Goal: Task Accomplishment & Management: Manage account settings

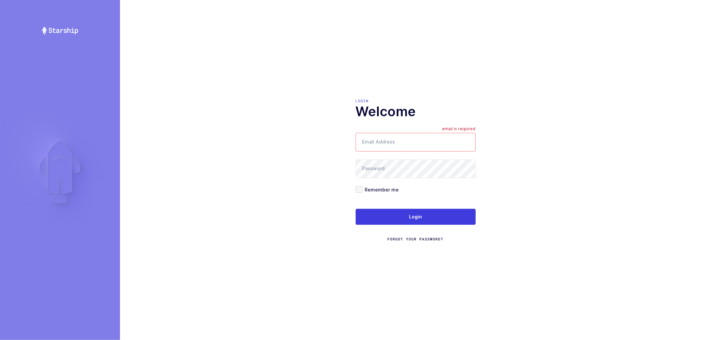
click at [395, 143] on input "Email Address" at bounding box center [416, 142] width 120 height 19
type input "[PERSON_NAME][EMAIL_ADDRESS][DOMAIN_NAME]"
click at [360, 189] on span at bounding box center [359, 189] width 7 height 7
click at [362, 186] on input "Remember me" at bounding box center [362, 186] width 0 height 0
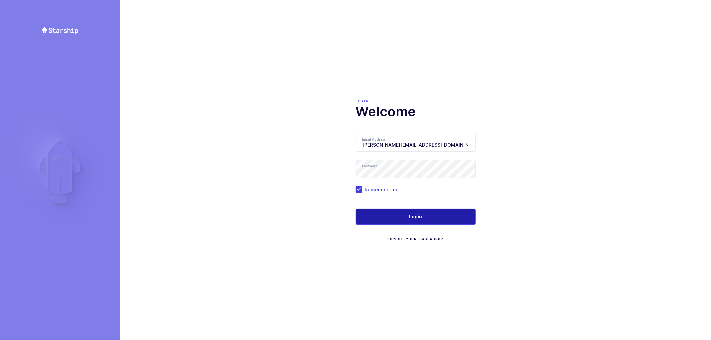
click at [389, 219] on button "Login" at bounding box center [416, 217] width 120 height 16
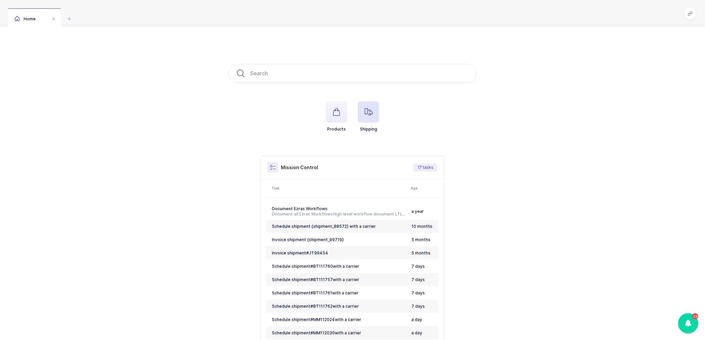
click at [370, 111] on icon "button" at bounding box center [369, 112] width 8 height 8
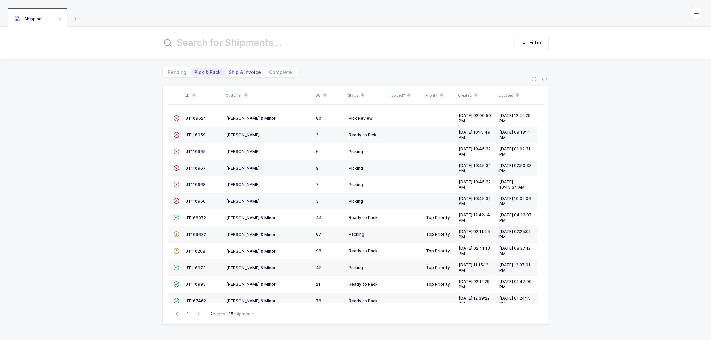
click at [240, 70] on span "Ship & Invoice" at bounding box center [245, 72] width 32 height 5
click at [229, 69] on input "Ship & Invoice" at bounding box center [227, 70] width 4 height 4
radio input "true"
radio input "false"
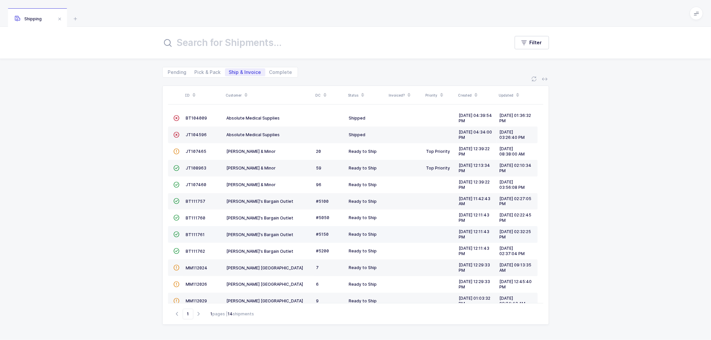
scroll to position [46, 0]
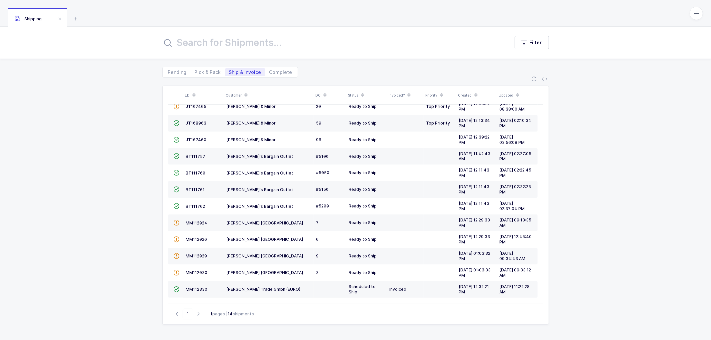
click at [244, 93] on icon at bounding box center [245, 92] width 3 height 3
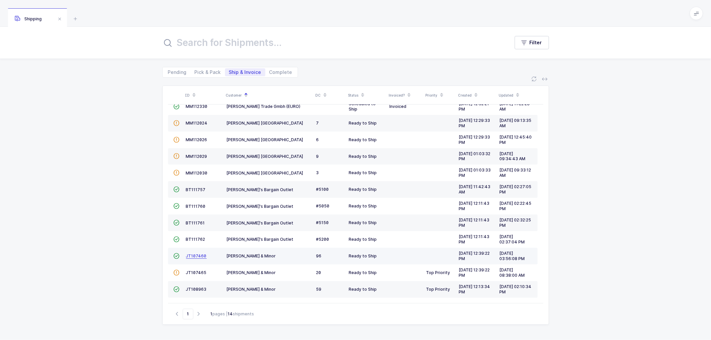
click at [194, 254] on span "JT107460" at bounding box center [196, 256] width 21 height 5
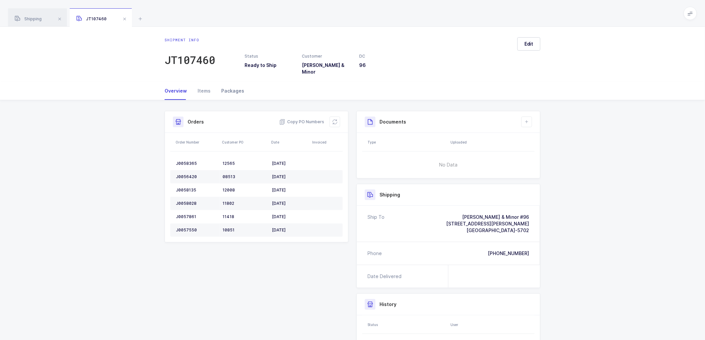
click at [235, 85] on div "Packages" at bounding box center [230, 91] width 28 height 18
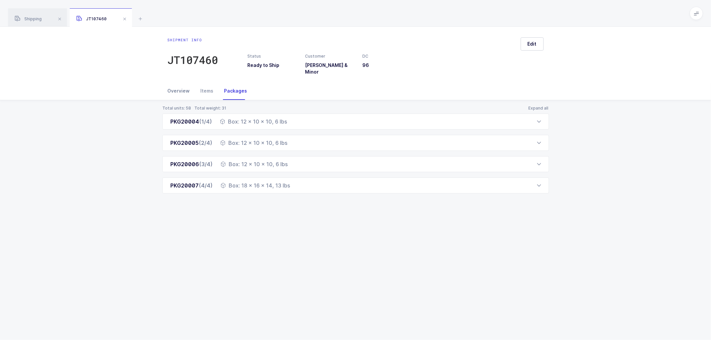
click at [178, 84] on div "Overview" at bounding box center [182, 91] width 28 height 18
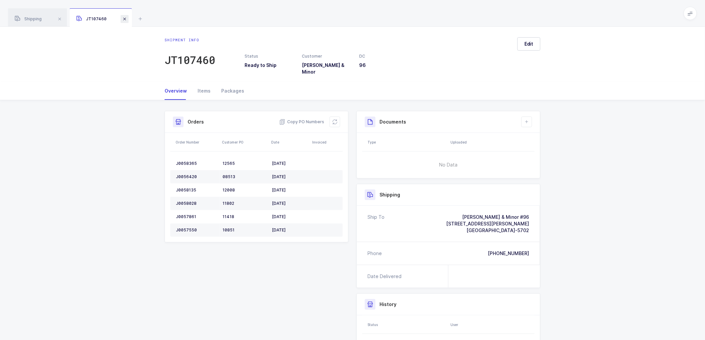
click at [125, 18] on span at bounding box center [125, 19] width 8 height 8
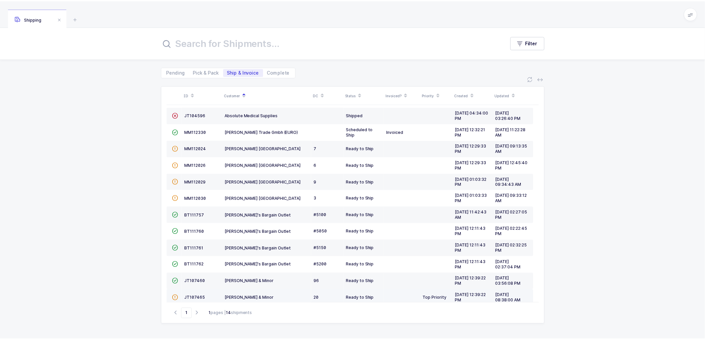
scroll to position [46, 0]
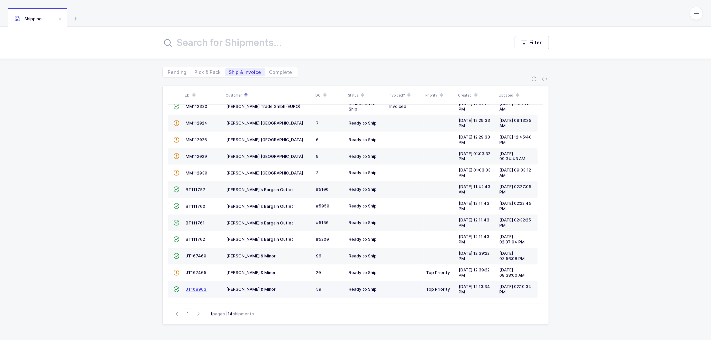
click at [192, 287] on span "JT108963" at bounding box center [196, 289] width 21 height 5
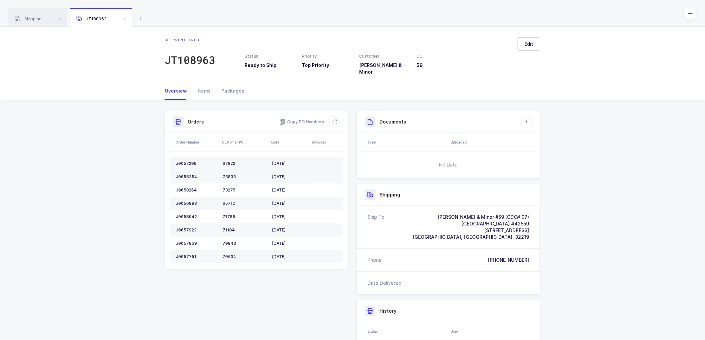
click at [185, 161] on div "J0057299" at bounding box center [196, 163] width 41 height 5
copy div "J0057299"
click at [190, 174] on div "J0058354" at bounding box center [196, 176] width 41 height 5
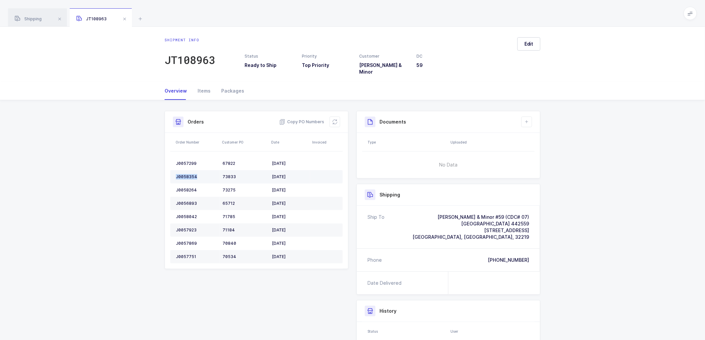
click at [189, 174] on div "J0058354" at bounding box center [196, 176] width 41 height 5
click at [187, 174] on div "J0058354" at bounding box center [196, 176] width 41 height 5
copy div "J0058354"
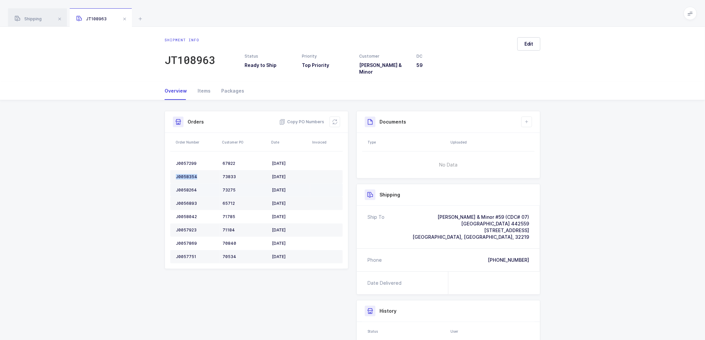
click at [187, 188] on div "J0058264" at bounding box center [196, 190] width 41 height 5
click at [188, 188] on div "J0058264" at bounding box center [196, 190] width 41 height 5
copy div "J0058264"
click at [184, 201] on div "J0056893" at bounding box center [196, 203] width 41 height 5
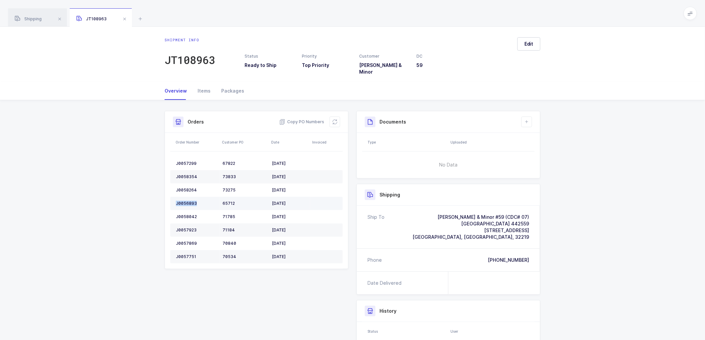
copy div "J0056893"
click at [186, 214] on div "J0058042" at bounding box center [196, 216] width 41 height 5
copy div "J0058042"
click at [189, 228] on div "J0057923" at bounding box center [196, 230] width 41 height 5
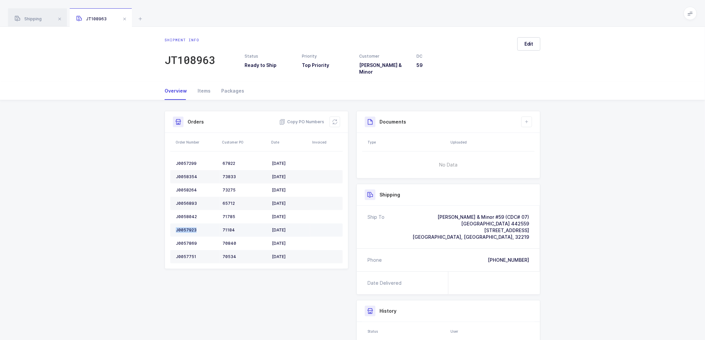
click at [189, 228] on div "J0057923" at bounding box center [196, 230] width 41 height 5
copy div "J0057923"
click at [185, 241] on div "J0057869" at bounding box center [196, 243] width 41 height 5
copy div "J0057869"
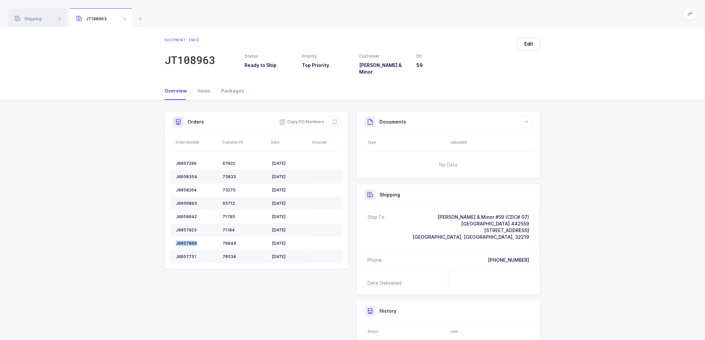
click at [188, 254] on div "J0057751" at bounding box center [196, 256] width 41 height 5
copy div "J0057751"
drag, startPoint x: 337, startPoint y: 117, endPoint x: 436, endPoint y: 78, distance: 106.1
click at [337, 119] on icon at bounding box center [334, 121] width 5 height 5
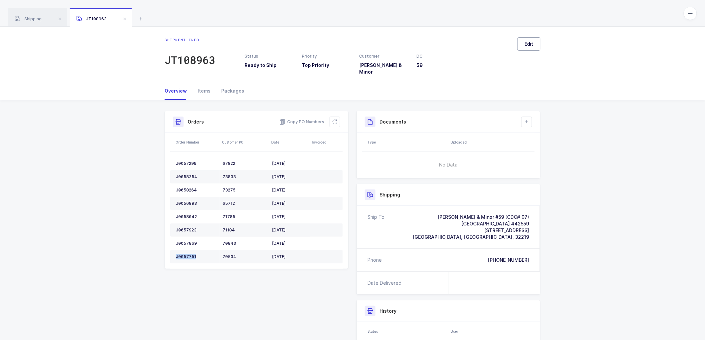
click at [529, 43] on span "Edit" at bounding box center [529, 44] width 9 height 7
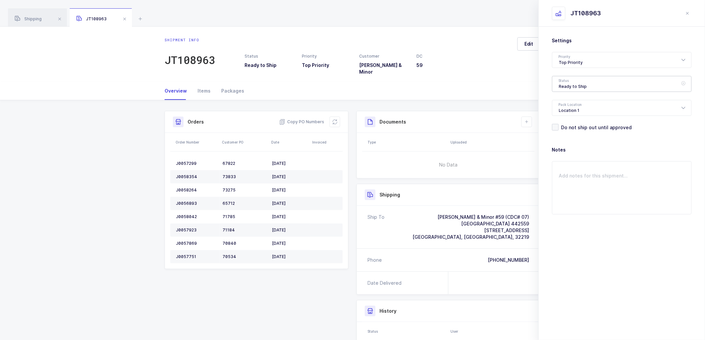
click at [564, 79] on div "Ready to Ship" at bounding box center [622, 84] width 140 height 16
click at [579, 121] on li "Scheduled to Ship" at bounding box center [624, 124] width 139 height 11
type input "Scheduled to Ship"
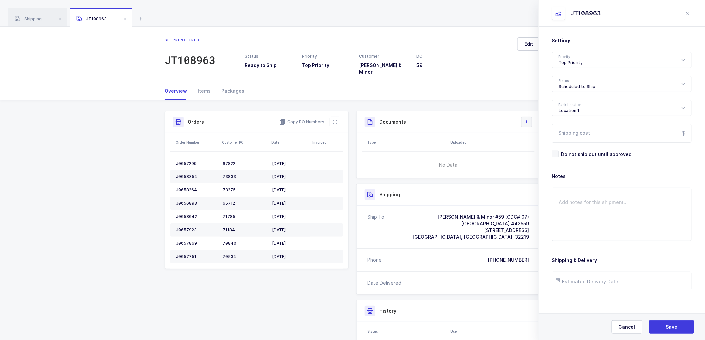
click at [527, 119] on icon at bounding box center [526, 121] width 5 height 5
drag, startPoint x: 539, startPoint y: 138, endPoint x: 542, endPoint y: 127, distance: 11.3
click at [539, 138] on li "Create Document" at bounding box center [550, 136] width 50 height 11
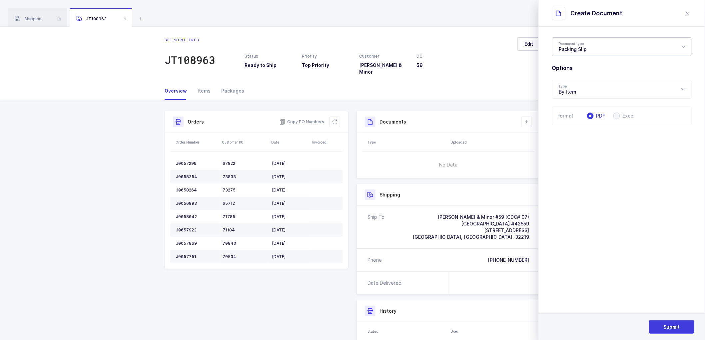
click at [573, 47] on div "Packing Slip" at bounding box center [622, 46] width 140 height 19
drag, startPoint x: 575, startPoint y: 79, endPoint x: 579, endPoint y: 82, distance: 5.0
click at [575, 79] on span "Package Contents Label" at bounding box center [587, 80] width 56 height 6
type input "Package Contents Label"
click at [667, 327] on span "Submit" at bounding box center [672, 327] width 16 height 7
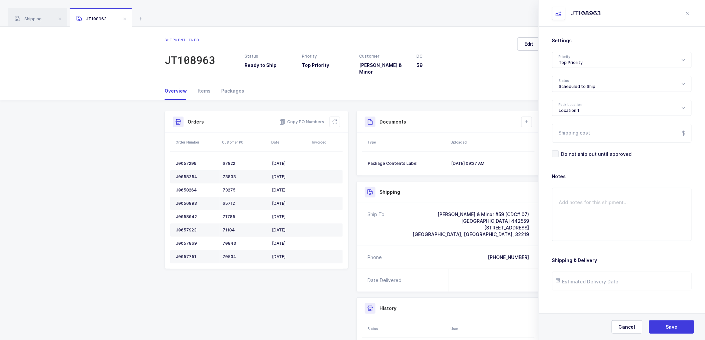
click at [690, 12] on icon "close drawer" at bounding box center [687, 13] width 5 height 5
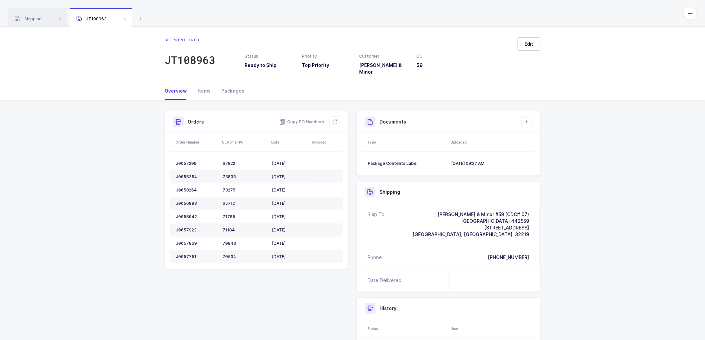
click at [327, 172] on td at bounding box center [326, 176] width 33 height 13
click at [29, 18] on span "Shipping" at bounding box center [28, 18] width 27 height 5
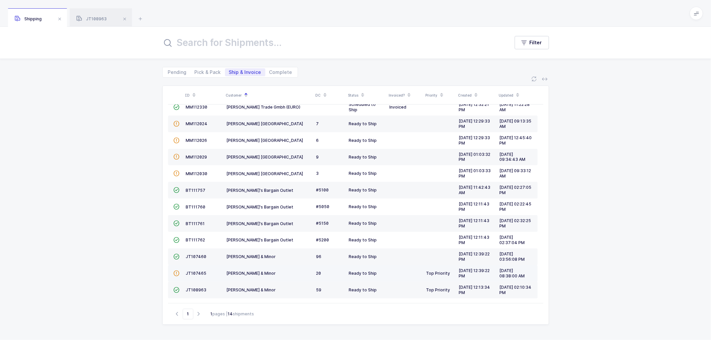
scroll to position [46, 0]
click at [195, 272] on span "JT107465" at bounding box center [196, 272] width 21 height 5
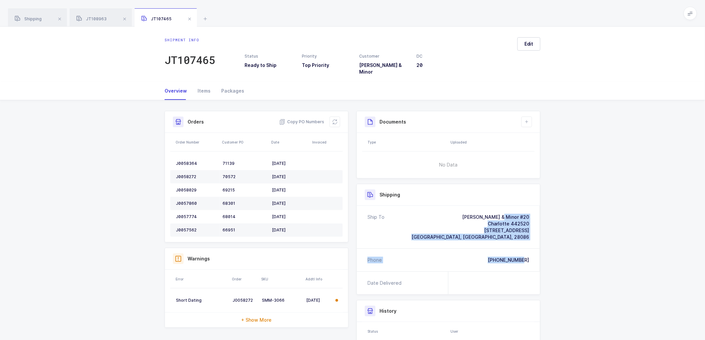
drag, startPoint x: 532, startPoint y: 255, endPoint x: 463, endPoint y: 204, distance: 86.2
click at [463, 206] on div "Ship To [PERSON_NAME] & Minor #20 Charlotte 442520 [STREET_ADDRESS] Phone [PHON…" at bounding box center [448, 239] width 183 height 66
copy div "[PERSON_NAME] & Minor #20 Charlotte 442520 [STREET_ADDRESS] Phone [PHONE_NUMBER]"
click at [305, 119] on span "Copy PO Numbers" at bounding box center [301, 122] width 45 height 7
click at [229, 85] on div "Packages" at bounding box center [230, 91] width 28 height 18
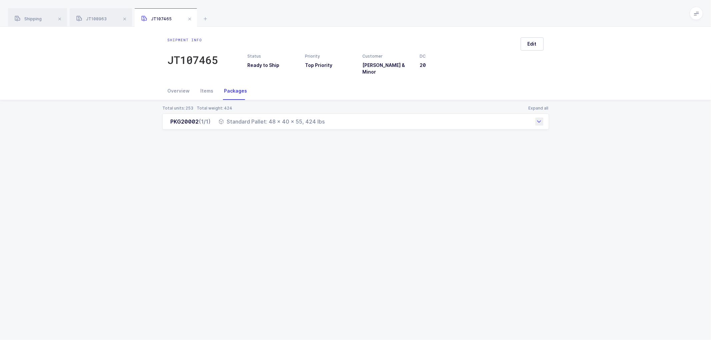
drag, startPoint x: 168, startPoint y: 115, endPoint x: 324, endPoint y: 121, distance: 156.1
click at [324, 121] on div "PKG20002 (1/1) Standard Pallet: 48 x 40 x 55, 424 lbs" at bounding box center [355, 122] width 387 height 16
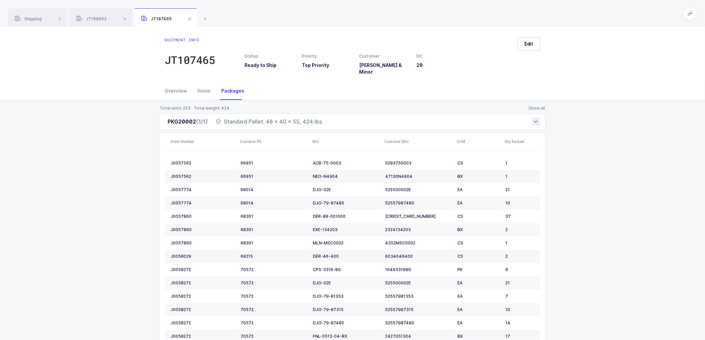
copy div "PKG20002 (1/1) Standard Pallet: 48 x 40 x 55, 424 lbs"
click at [638, 166] on div "Total units: 253 Total weight: 424 Close all PKG20002 (1/1) Standard Pallet: 48…" at bounding box center [352, 301] width 695 height 403
click at [188, 19] on span at bounding box center [190, 19] width 8 height 8
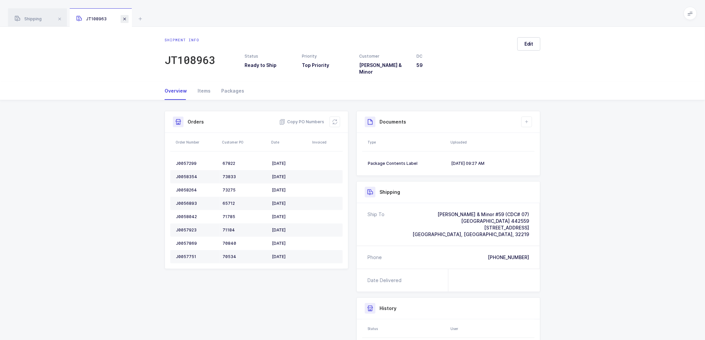
click at [124, 19] on span at bounding box center [125, 19] width 8 height 8
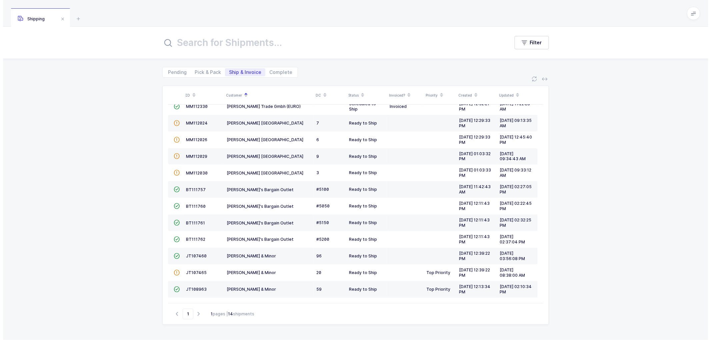
scroll to position [38, 0]
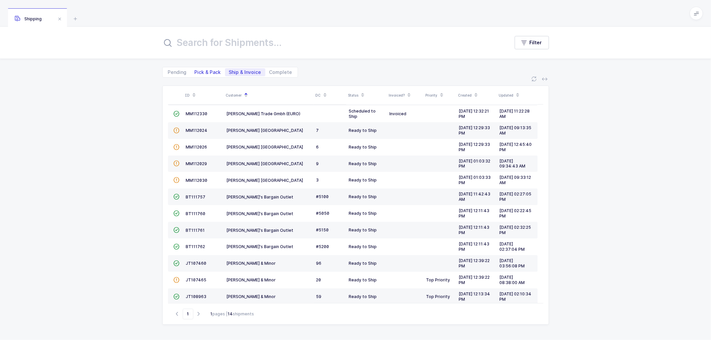
click at [206, 75] on span "Pick & Pack" at bounding box center [208, 72] width 34 height 8
click at [195, 73] on input "Pick & Pack" at bounding box center [193, 70] width 4 height 4
radio input "true"
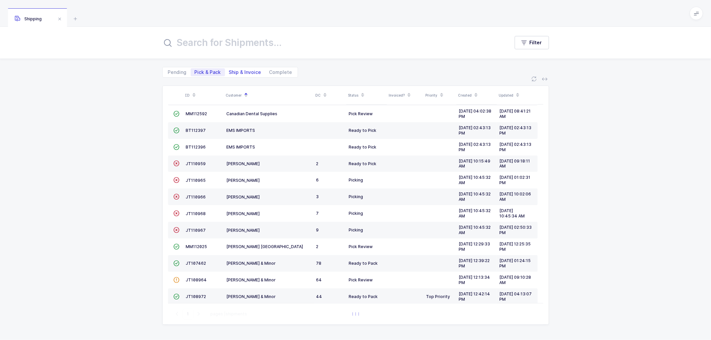
click at [243, 70] on span "Ship & Invoice" at bounding box center [245, 72] width 32 height 5
click at [229, 70] on input "Ship & Invoice" at bounding box center [227, 70] width 4 height 4
radio input "true"
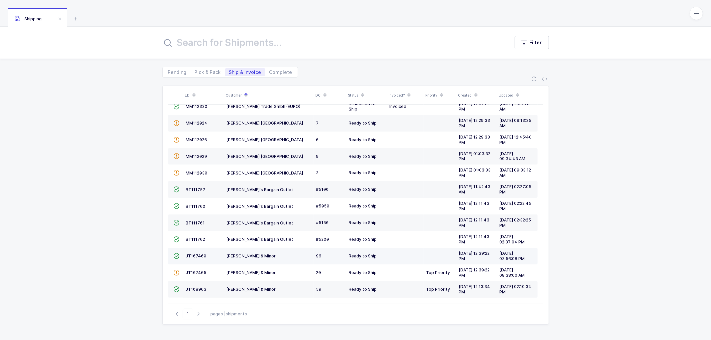
scroll to position [46, 0]
click at [193, 270] on span "JT107465" at bounding box center [196, 272] width 21 height 5
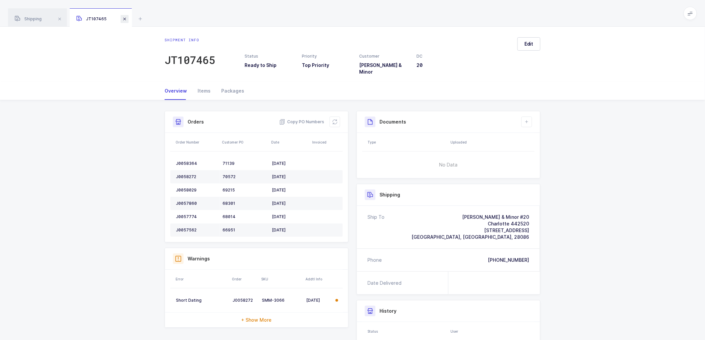
click at [125, 16] on span at bounding box center [125, 19] width 8 height 8
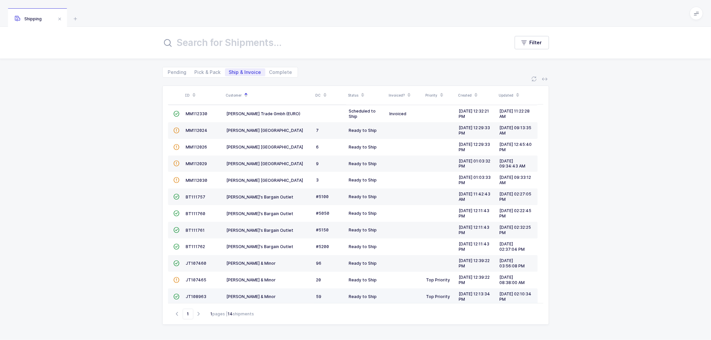
click at [193, 294] on td "JT108963" at bounding box center [203, 297] width 41 height 17
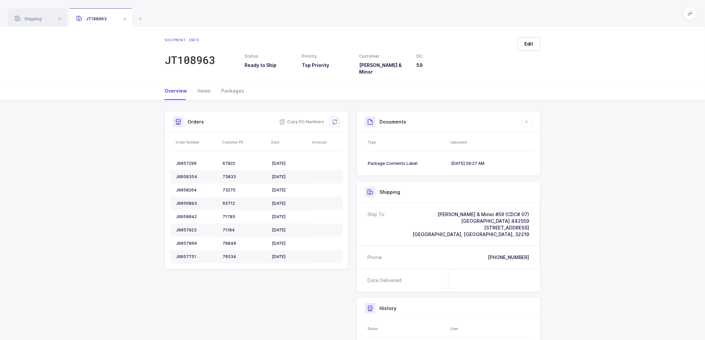
click at [335, 119] on icon at bounding box center [334, 121] width 5 height 5
click at [28, 15] on div "Shipping" at bounding box center [37, 17] width 59 height 19
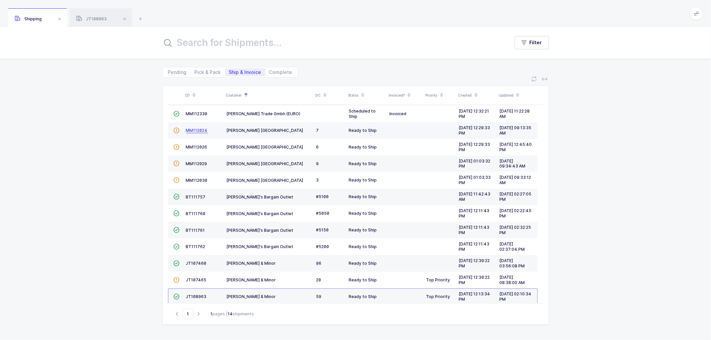
click at [193, 130] on span "MM112024" at bounding box center [197, 130] width 22 height 5
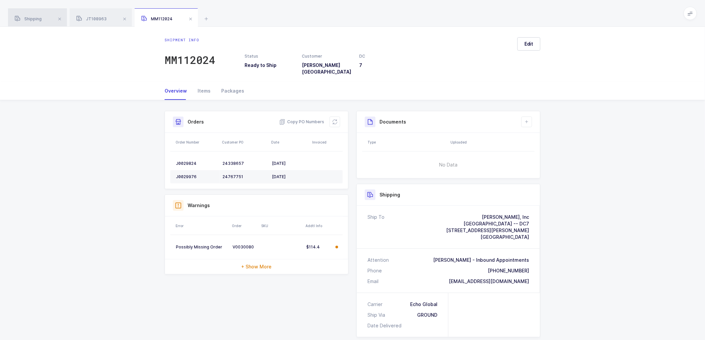
click at [31, 14] on div "Shipping" at bounding box center [37, 17] width 59 height 19
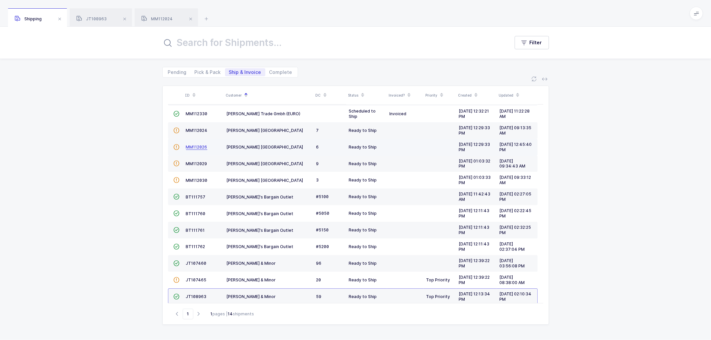
click at [199, 145] on span "MM112026" at bounding box center [196, 147] width 21 height 5
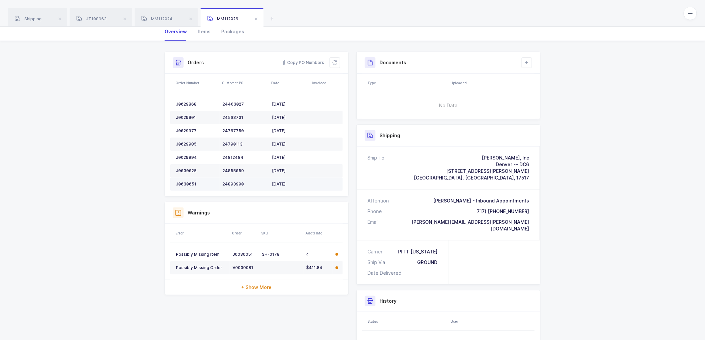
scroll to position [74, 0]
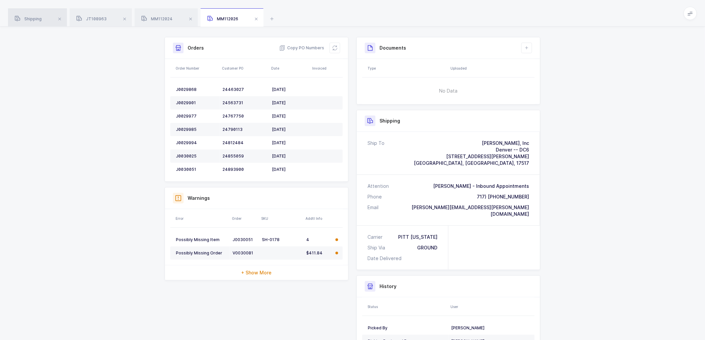
drag, startPoint x: 30, startPoint y: 19, endPoint x: 152, endPoint y: 56, distance: 127.6
click at [31, 19] on span "Shipping" at bounding box center [28, 18] width 27 height 5
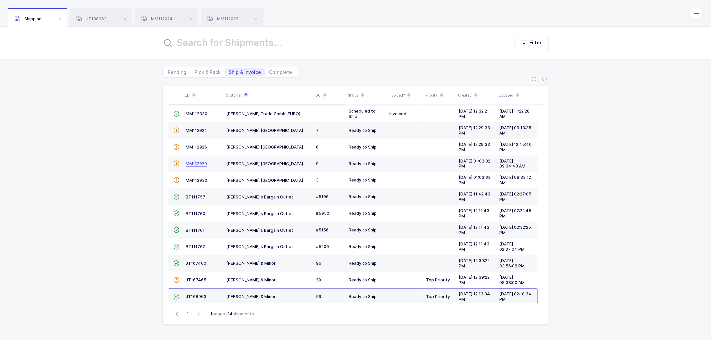
click at [195, 162] on span "MM112029" at bounding box center [196, 163] width 21 height 5
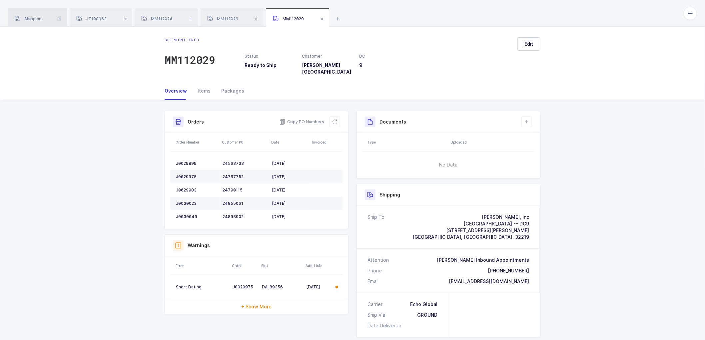
click at [35, 14] on div "Shipping" at bounding box center [37, 17] width 59 height 19
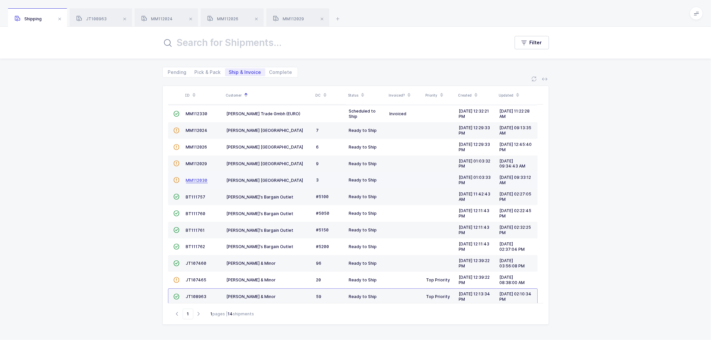
click at [197, 180] on span "MM112030" at bounding box center [197, 180] width 22 height 5
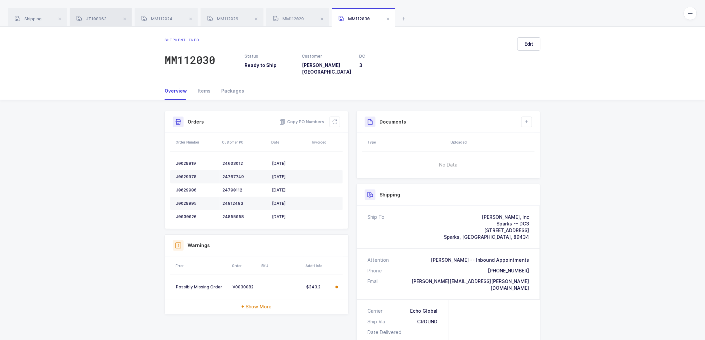
click at [91, 12] on div "JT108963" at bounding box center [101, 17] width 62 height 19
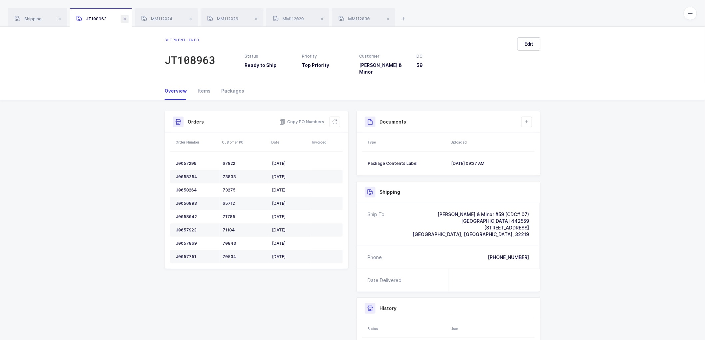
click at [123, 18] on span at bounding box center [125, 19] width 8 height 8
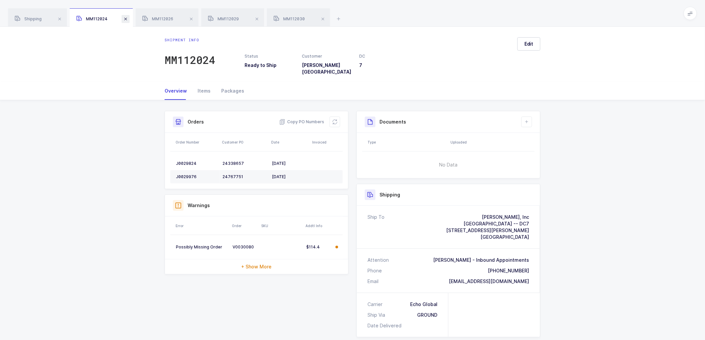
click at [123, 17] on span at bounding box center [126, 19] width 8 height 8
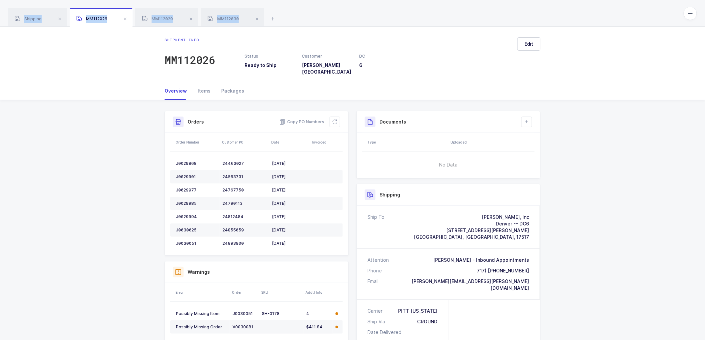
click at [123, 17] on span at bounding box center [125, 19] width 8 height 8
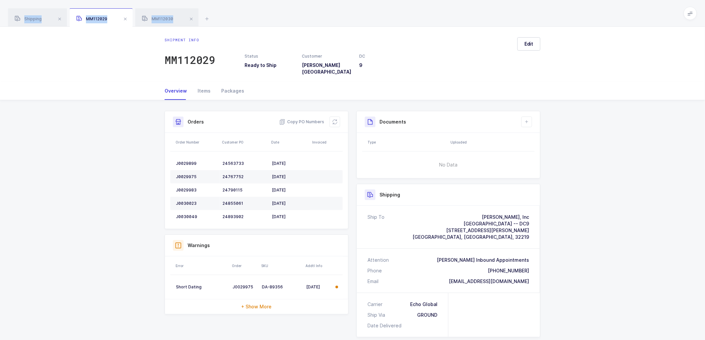
click at [123, 17] on span at bounding box center [125, 19] width 8 height 8
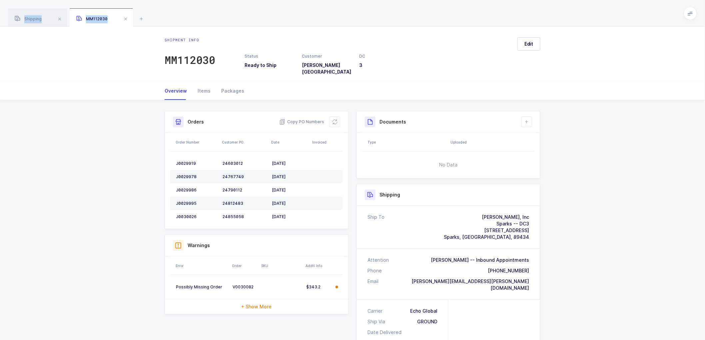
click at [123, 17] on span at bounding box center [126, 19] width 8 height 8
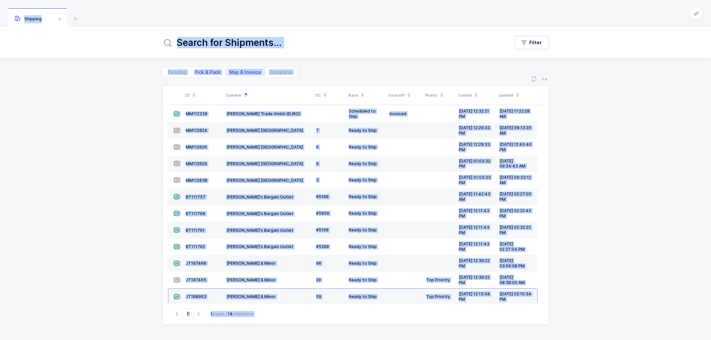
click at [206, 70] on span "Pick & Pack" at bounding box center [208, 72] width 26 height 5
click at [195, 70] on input "Pick & Pack" at bounding box center [193, 70] width 4 height 4
radio input "true"
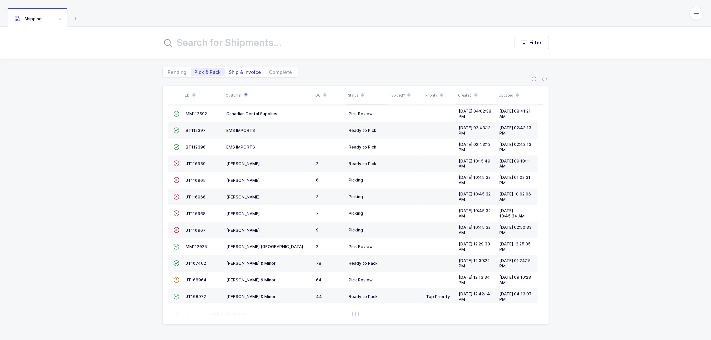
click at [244, 72] on span "Ship & Invoice" at bounding box center [245, 72] width 32 height 5
click at [229, 72] on input "Ship & Invoice" at bounding box center [227, 70] width 4 height 4
radio input "true"
radio input "false"
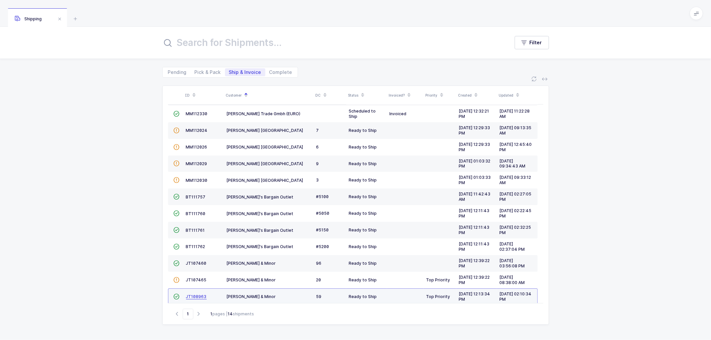
click at [197, 298] on span "JT108963" at bounding box center [196, 296] width 21 height 5
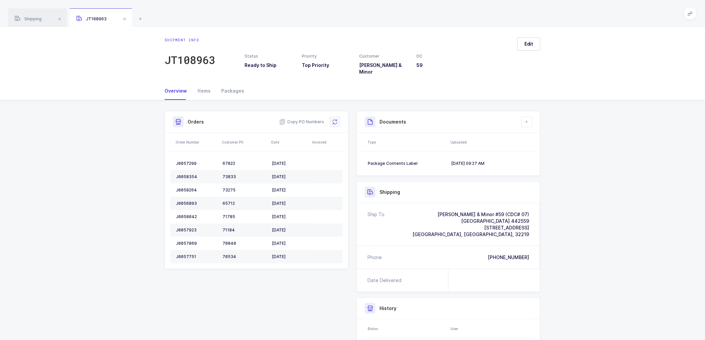
click at [337, 119] on icon at bounding box center [334, 121] width 5 height 5
click at [525, 119] on icon at bounding box center [526, 121] width 5 height 5
click at [547, 134] on li "Create Document" at bounding box center [550, 136] width 50 height 11
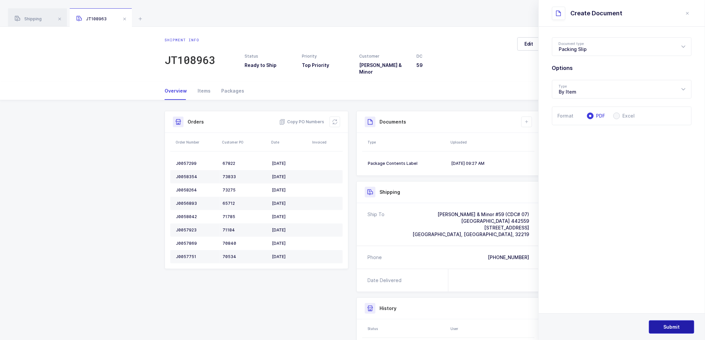
click at [673, 329] on span "Submit" at bounding box center [672, 327] width 16 height 7
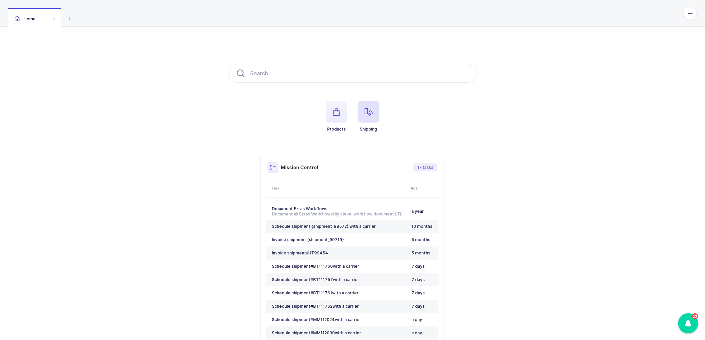
click at [373, 110] on span "button" at bounding box center [368, 111] width 21 height 21
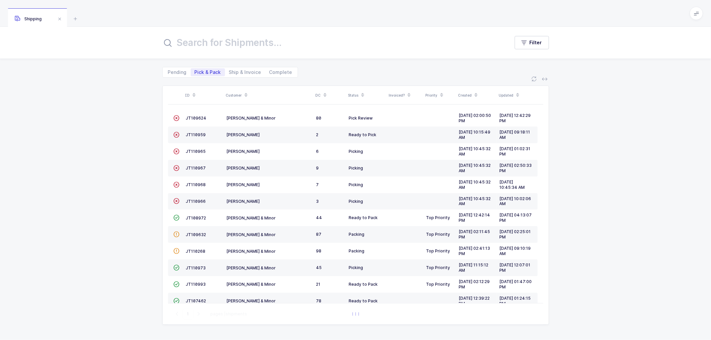
click at [245, 92] on icon at bounding box center [245, 92] width 3 height 3
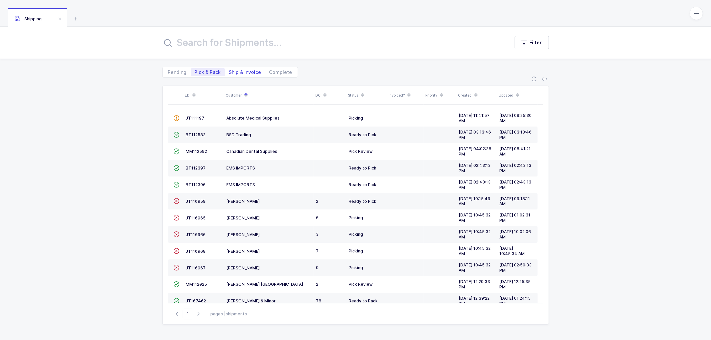
click at [237, 72] on span "Ship & Invoice" at bounding box center [245, 72] width 32 height 5
click at [229, 72] on input "Ship & Invoice" at bounding box center [227, 70] width 4 height 4
radio input "true"
radio input "false"
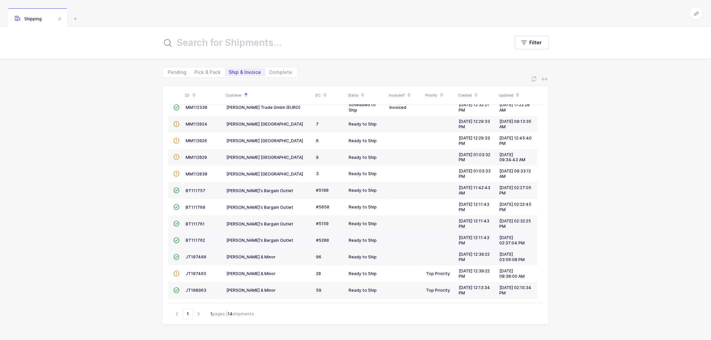
scroll to position [46, 0]
click at [195, 254] on span "JT107460" at bounding box center [196, 256] width 21 height 5
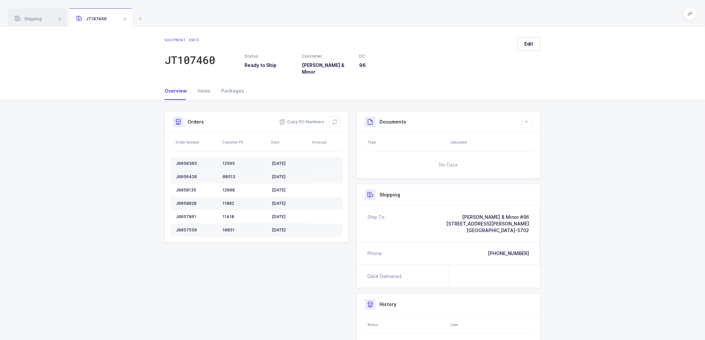
click at [186, 161] on div "J0058365" at bounding box center [196, 163] width 41 height 5
click at [187, 161] on div "J0058365" at bounding box center [196, 163] width 41 height 5
copy div "J0058365"
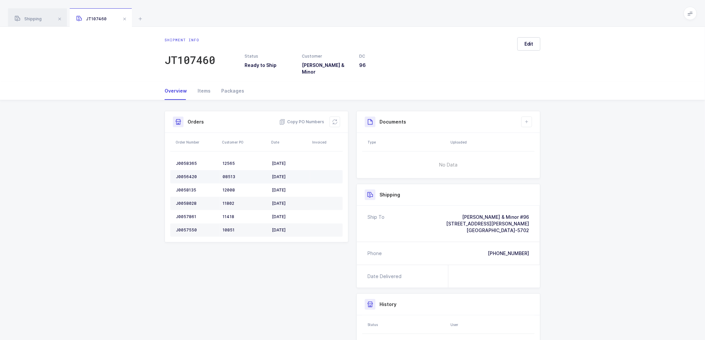
click at [189, 174] on div "J0056420" at bounding box center [196, 176] width 41 height 5
copy div "J0056420"
click at [184, 188] on div "J0058135" at bounding box center [196, 190] width 41 height 5
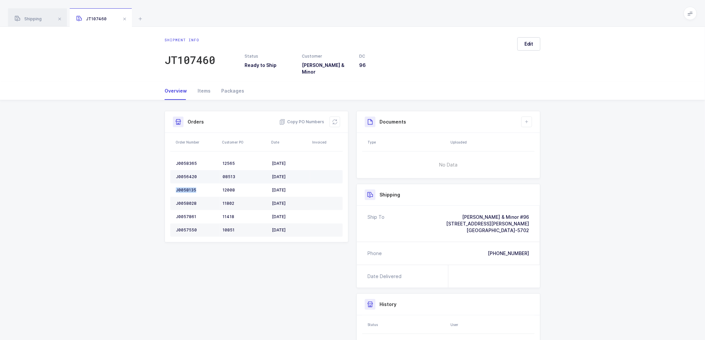
copy div "J0058135"
click at [187, 201] on div "J0058028" at bounding box center [196, 203] width 41 height 5
copy div "J0058028"
click at [184, 210] on td "J0057861" at bounding box center [195, 216] width 50 height 13
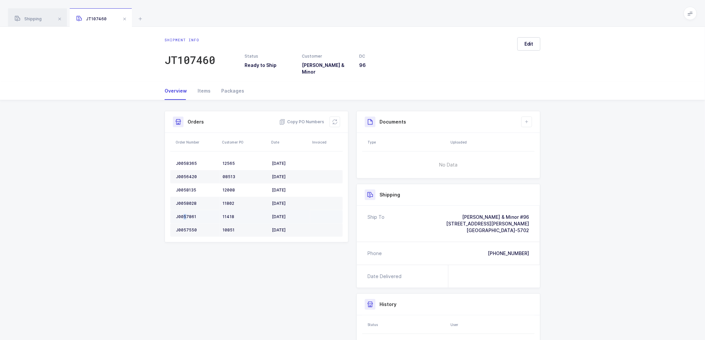
click at [185, 214] on div "J0057861" at bounding box center [196, 216] width 41 height 5
click at [189, 228] on div "J0057550" at bounding box center [196, 230] width 41 height 5
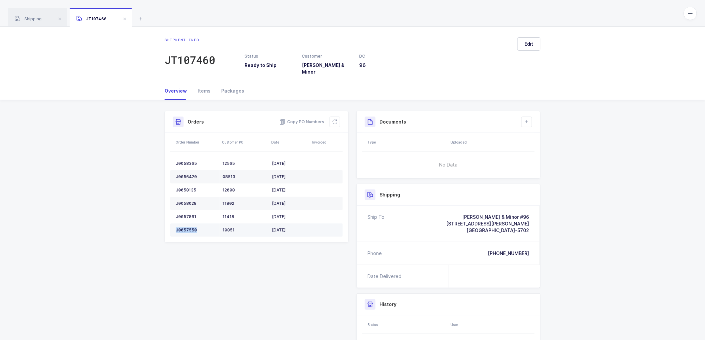
copy div "J0057550"
click at [307, 119] on span "Copy PO Numbers" at bounding box center [301, 122] width 45 height 7
click at [705, 275] on html "Apps Core Warehouse Admin Mission Control Purchasing Nathan F. Logout Account N…" at bounding box center [352, 203] width 705 height 407
click at [230, 85] on div "Packages" at bounding box center [230, 91] width 28 height 18
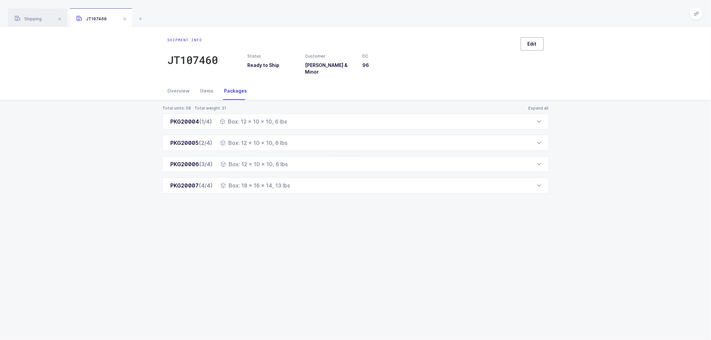
drag, startPoint x: 530, startPoint y: 42, endPoint x: 540, endPoint y: 50, distance: 12.8
click at [531, 42] on span "Edit" at bounding box center [532, 44] width 9 height 7
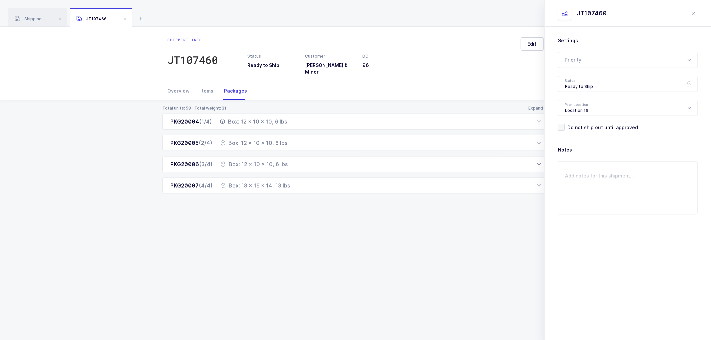
drag, startPoint x: 573, startPoint y: 79, endPoint x: 588, endPoint y: 93, distance: 20.0
click at [573, 79] on div "Ready to Ship" at bounding box center [628, 84] width 140 height 16
click at [572, 122] on span "Scheduled to Ship" at bounding box center [586, 125] width 42 height 6
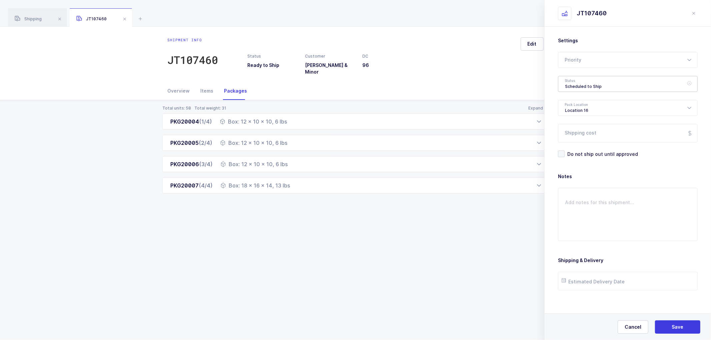
click at [578, 81] on div "Scheduled to Ship" at bounding box center [628, 84] width 140 height 16
click at [570, 133] on span "Shipped" at bounding box center [574, 135] width 19 height 6
type input "Shipped"
click at [585, 137] on input "Shipping cost" at bounding box center [628, 133] width 140 height 19
type input "75.19"
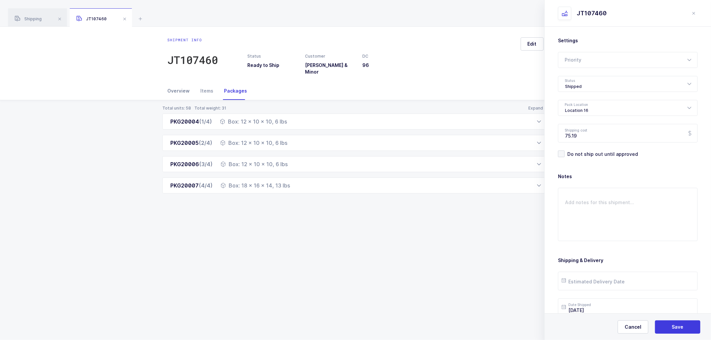
click at [177, 88] on div "Overview" at bounding box center [182, 91] width 28 height 18
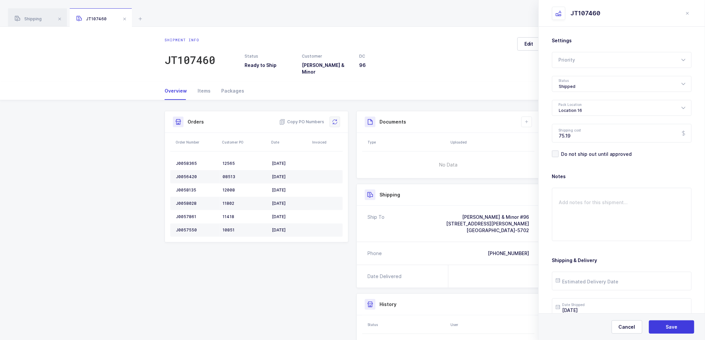
click at [337, 119] on button at bounding box center [335, 122] width 11 height 11
click at [529, 117] on button at bounding box center [527, 122] width 11 height 11
drag, startPoint x: 538, startPoint y: 147, endPoint x: 541, endPoint y: 142, distance: 5.7
click at [538, 146] on li "Upload Document" at bounding box center [550, 147] width 50 height 11
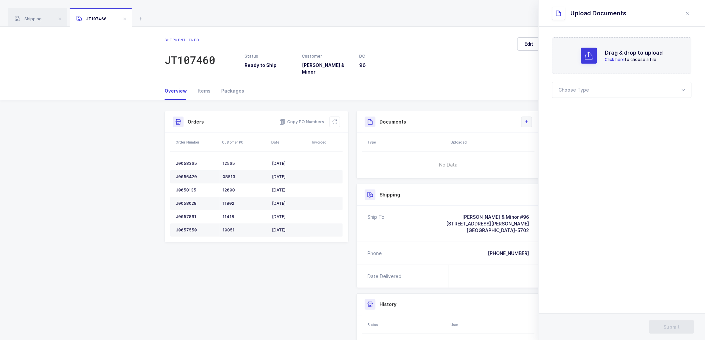
drag, startPoint x: 522, startPoint y: 114, endPoint x: 528, endPoint y: 117, distance: 6.1
click at [524, 117] on button at bounding box center [527, 122] width 11 height 11
click at [532, 134] on li "Create Document" at bounding box center [550, 136] width 50 height 11
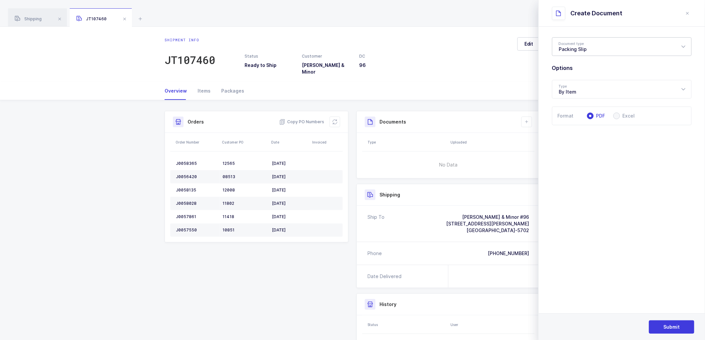
click at [581, 47] on div "Packing Slip" at bounding box center [622, 46] width 140 height 19
click at [574, 76] on li "Package Contents Label" at bounding box center [624, 79] width 139 height 11
type input "Package Contents Label"
click at [666, 323] on button "Submit" at bounding box center [671, 327] width 45 height 13
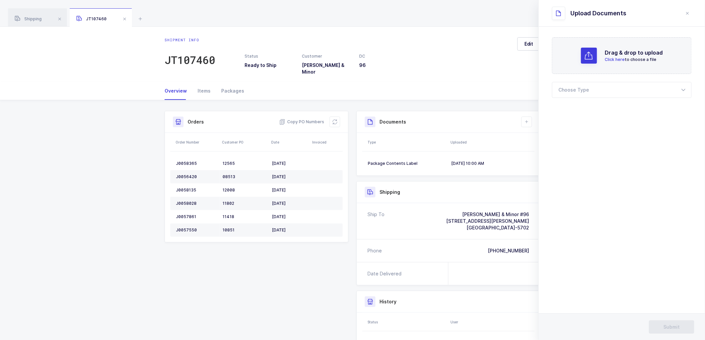
click at [480, 82] on div "Overview Items Packages" at bounding box center [353, 91] width 376 height 18
click at [72, 54] on div "Shipment info JT107460 Status Ready to Ship Customer Owens & Minor DC 96 Edit" at bounding box center [352, 54] width 705 height 55
click at [29, 12] on div "Shipping" at bounding box center [37, 17] width 59 height 19
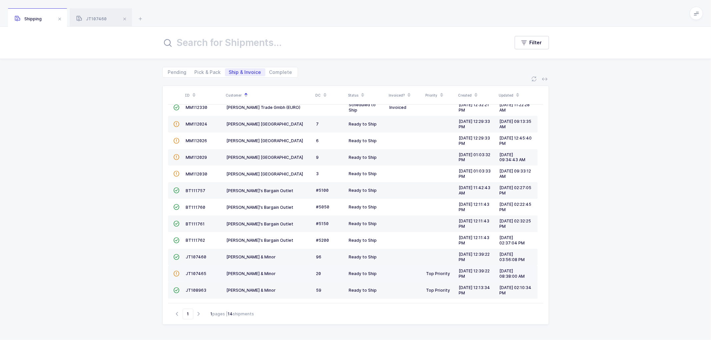
scroll to position [46, 0]
click at [198, 286] on td "JT108963" at bounding box center [203, 289] width 41 height 17
click at [191, 285] on td "JT108963" at bounding box center [203, 289] width 41 height 17
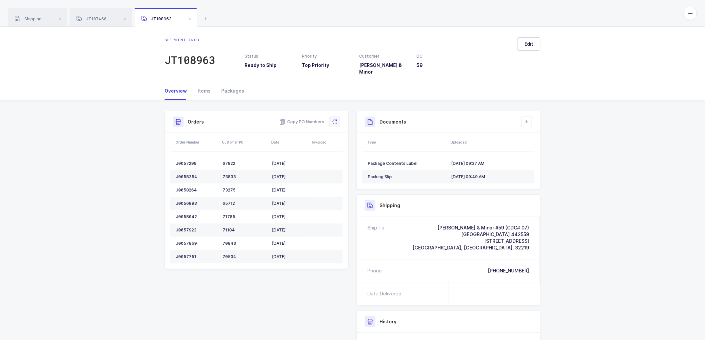
click at [337, 120] on button at bounding box center [335, 122] width 11 height 11
click at [92, 17] on span "JT107460" at bounding box center [91, 18] width 30 height 5
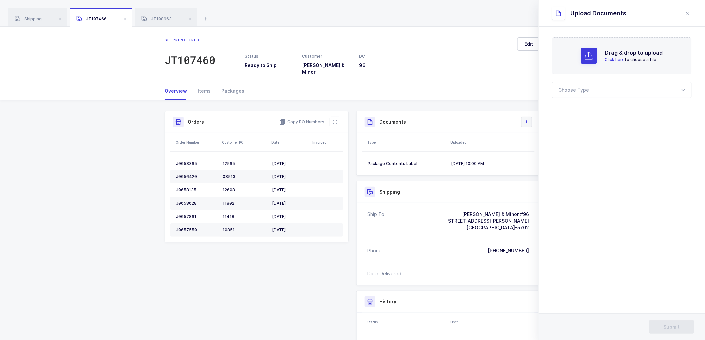
click at [528, 119] on icon at bounding box center [526, 121] width 5 height 5
click at [541, 136] on li "Create Document" at bounding box center [550, 136] width 50 height 11
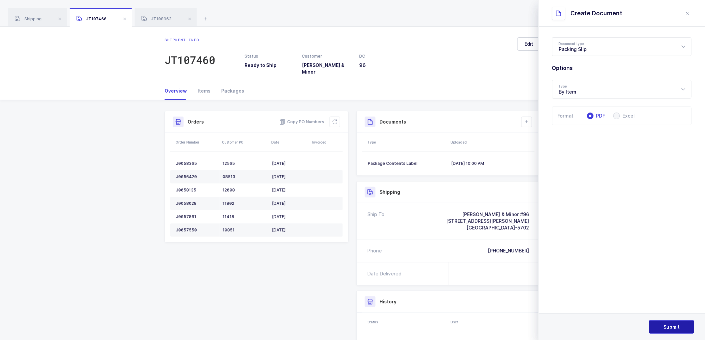
click at [672, 325] on span "Submit" at bounding box center [672, 327] width 16 height 7
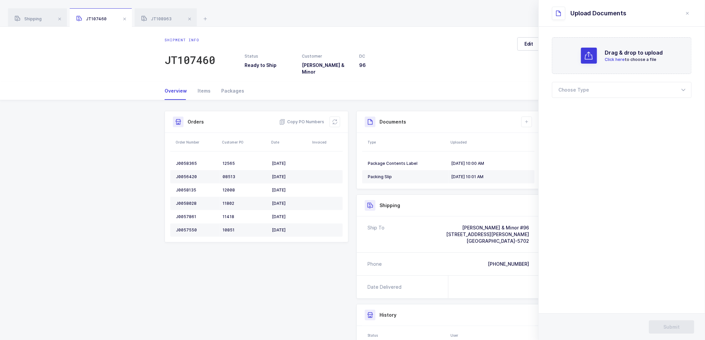
click at [686, 11] on icon "close drawer" at bounding box center [687, 13] width 5 height 5
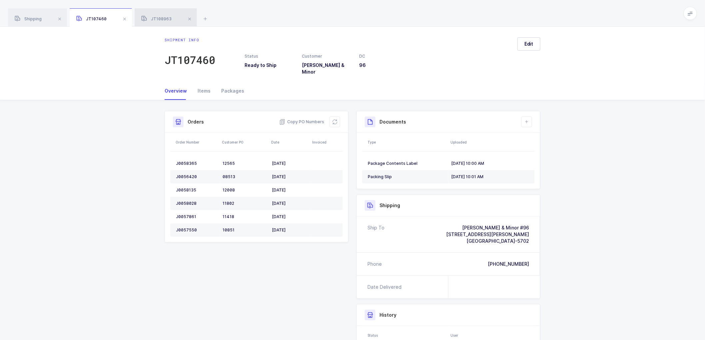
click at [152, 16] on div "JT108963" at bounding box center [166, 17] width 62 height 19
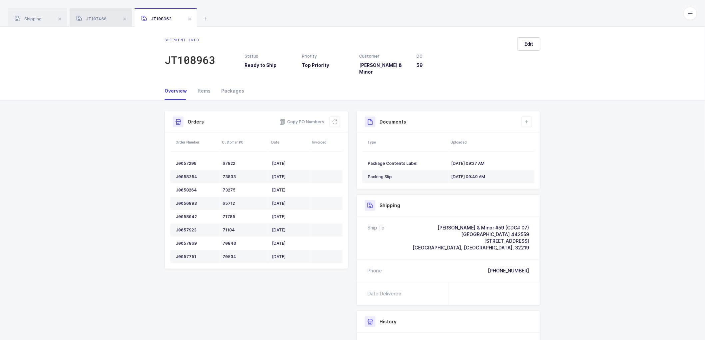
click at [92, 15] on div "JT107460" at bounding box center [101, 17] width 62 height 19
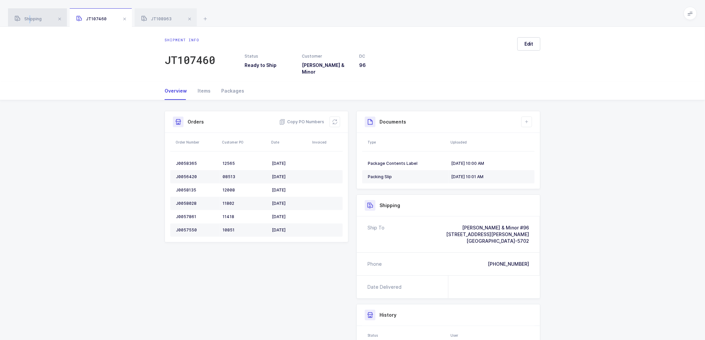
drag, startPoint x: 29, startPoint y: 19, endPoint x: 42, endPoint y: 18, distance: 13.7
click at [30, 19] on span "Shipping" at bounding box center [28, 18] width 27 height 5
